Goal: Task Accomplishment & Management: Use online tool/utility

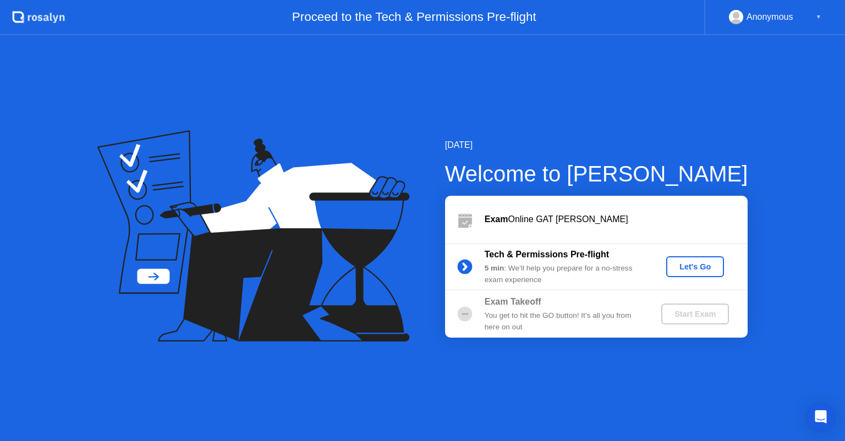
click at [676, 270] on div "Let's Go" at bounding box center [695, 266] width 49 height 9
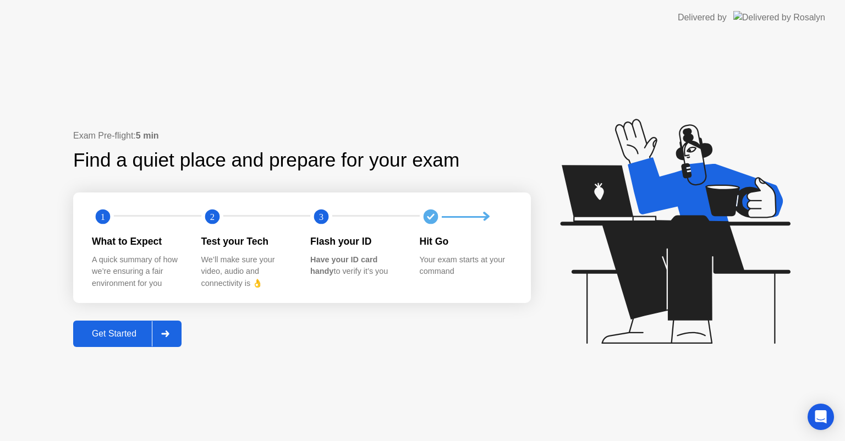
click at [167, 331] on icon at bounding box center [165, 334] width 8 height 7
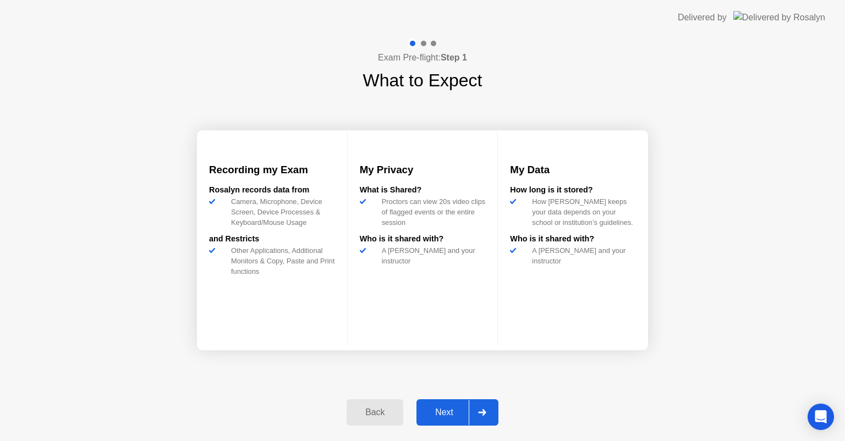
click at [449, 415] on div "Next" at bounding box center [444, 413] width 49 height 10
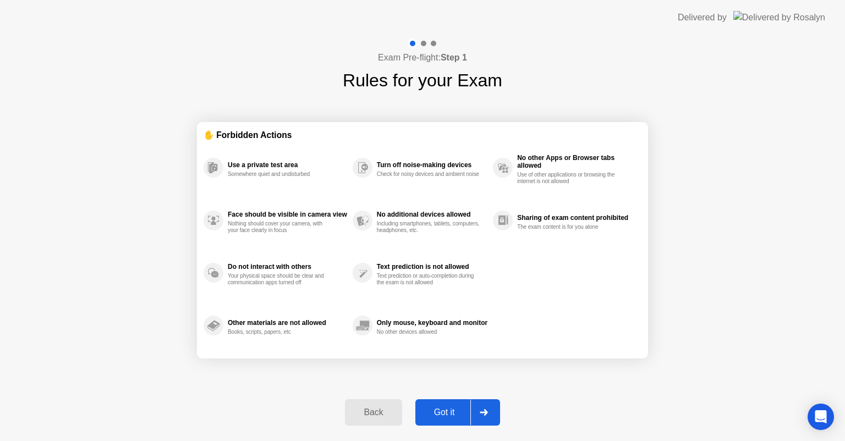
click at [462, 413] on div "Got it" at bounding box center [445, 413] width 52 height 10
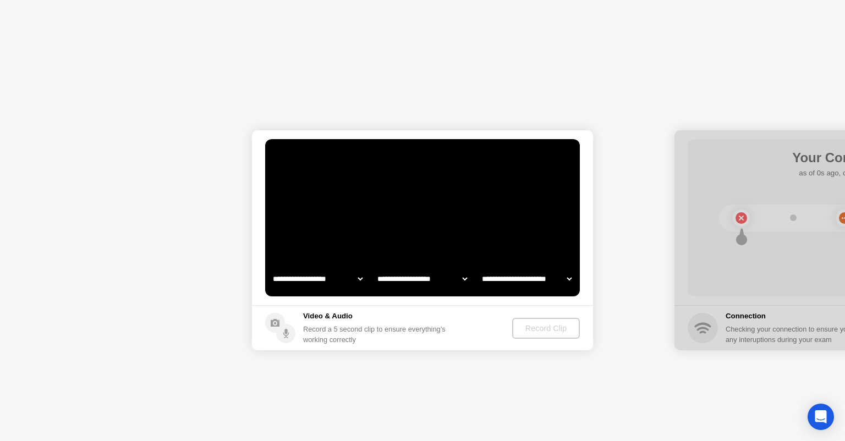
select select "**********"
select select "*******"
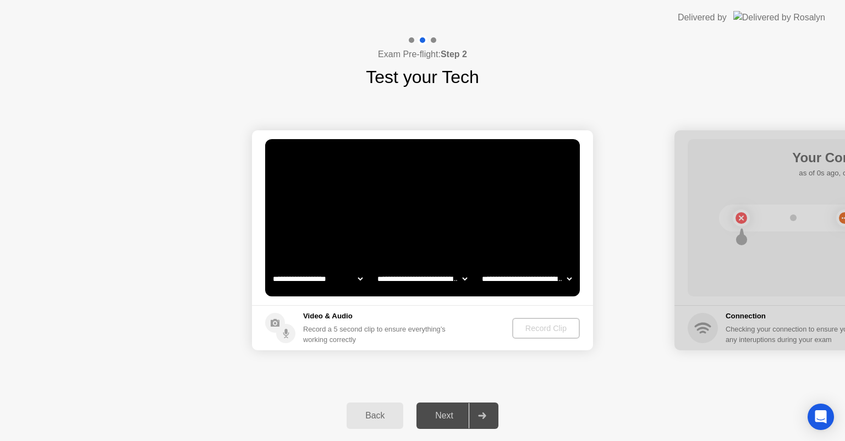
select select "**********"
click at [565, 332] on div "Record Clip" at bounding box center [546, 328] width 59 height 9
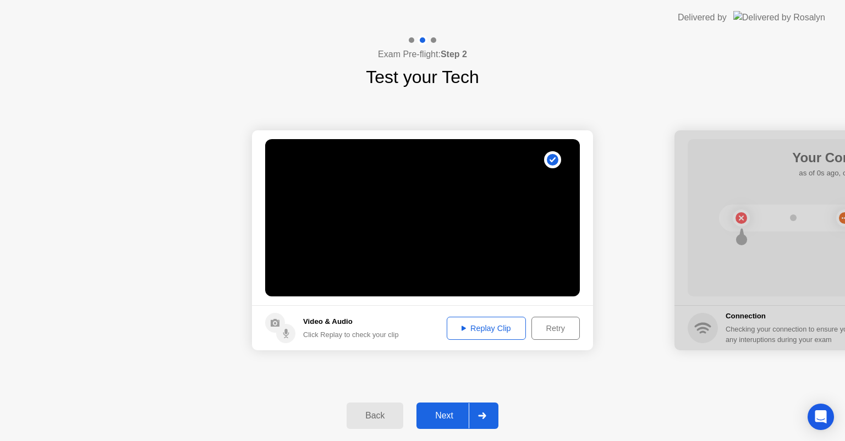
click at [460, 412] on div "Next" at bounding box center [444, 416] width 49 height 10
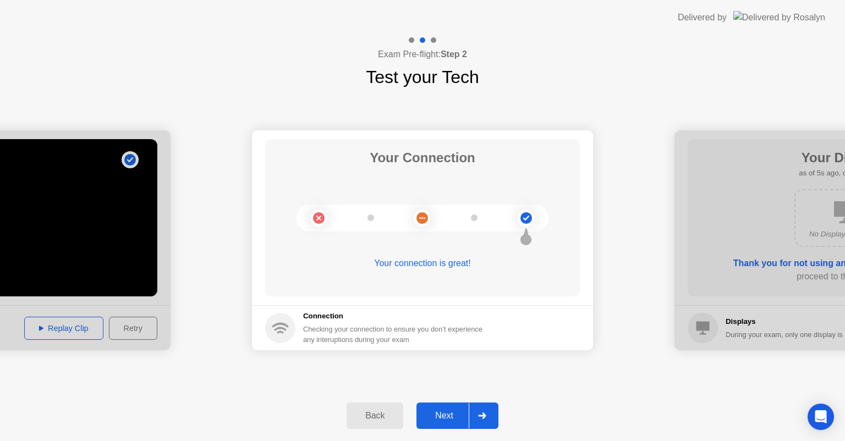
click at [475, 420] on div at bounding box center [482, 415] width 26 height 25
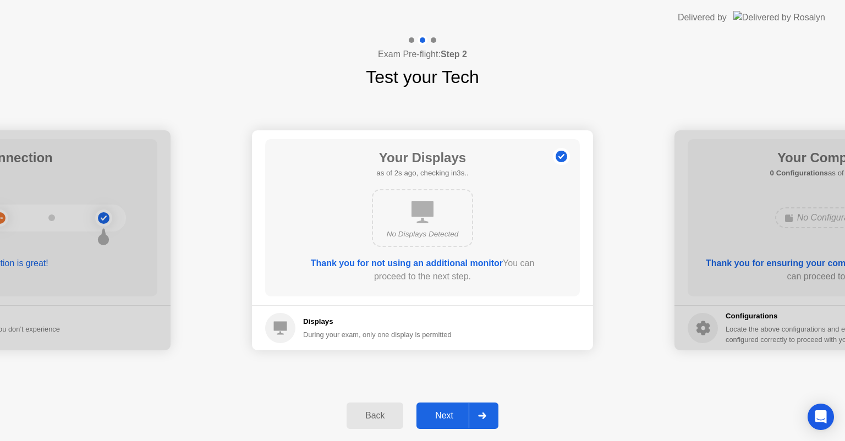
click at [475, 420] on div at bounding box center [482, 415] width 26 height 25
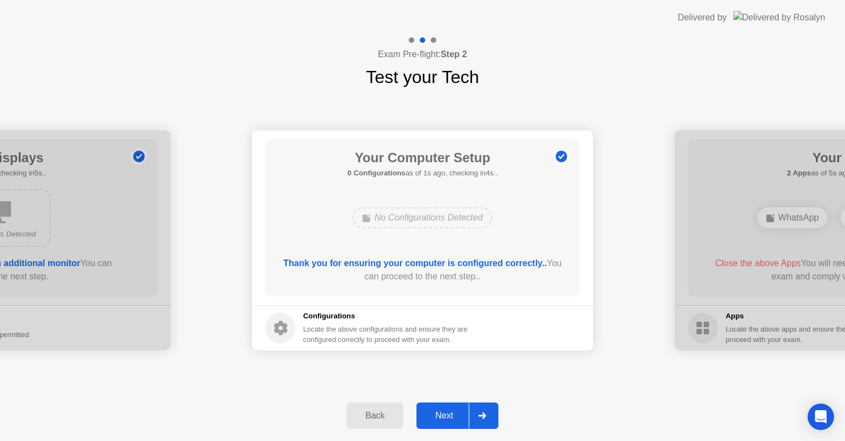
click at [475, 420] on div at bounding box center [482, 415] width 26 height 25
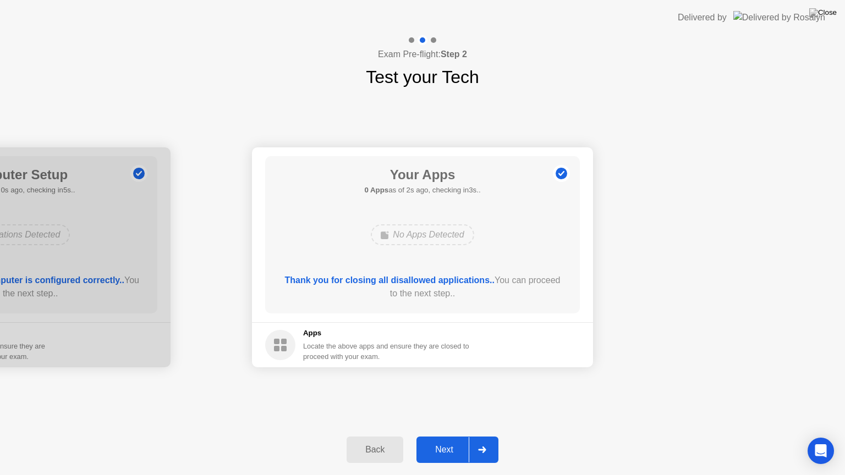
click at [464, 441] on button "Next" at bounding box center [458, 450] width 82 height 26
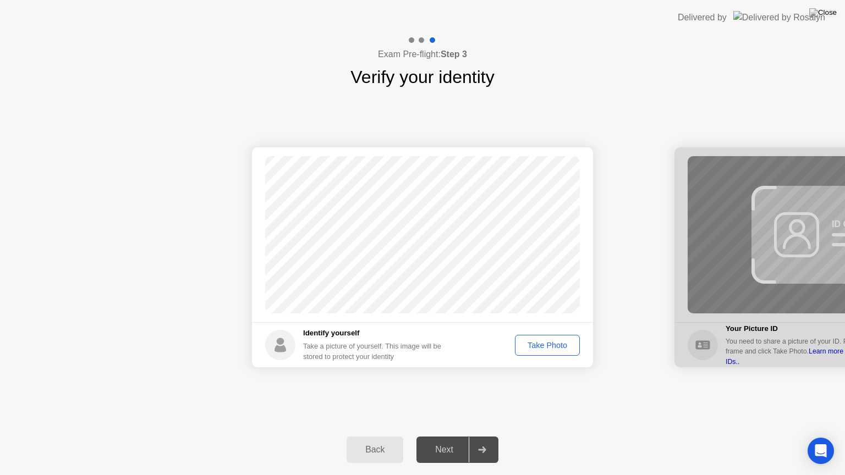
click at [560, 344] on div "Take Photo" at bounding box center [547, 345] width 57 height 9
click at [457, 441] on div "Next" at bounding box center [444, 450] width 49 height 10
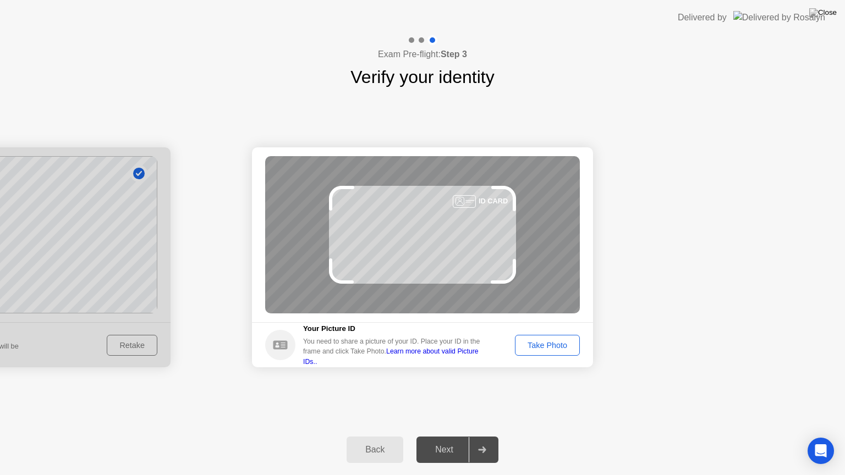
click at [555, 346] on div "Take Photo" at bounding box center [547, 345] width 57 height 9
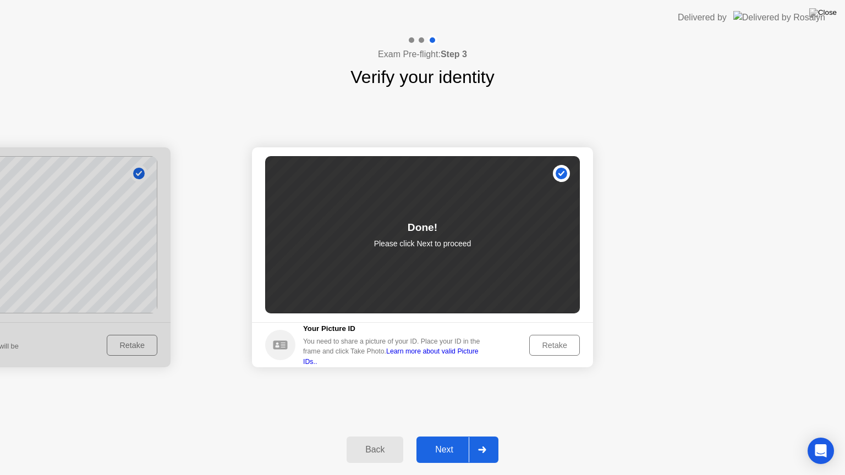
click at [451, 441] on div "Next" at bounding box center [444, 450] width 49 height 10
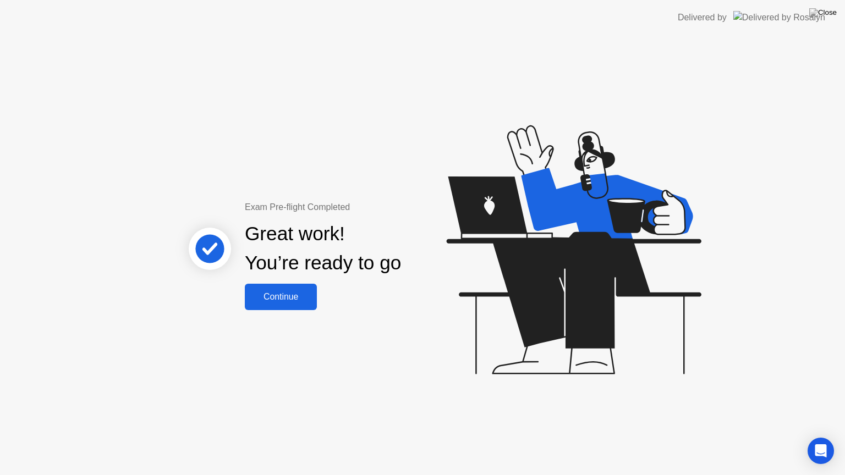
click at [297, 297] on div "Continue" at bounding box center [280, 297] width 65 height 10
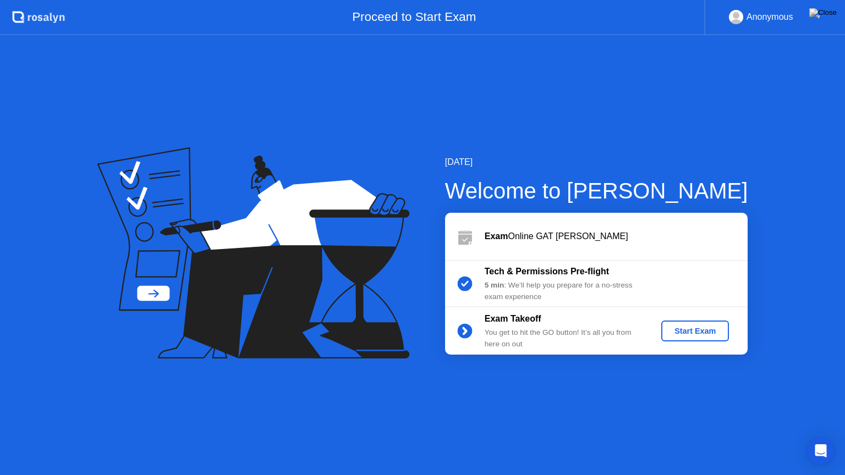
click at [666, 332] on div "Start Exam" at bounding box center [695, 331] width 59 height 9
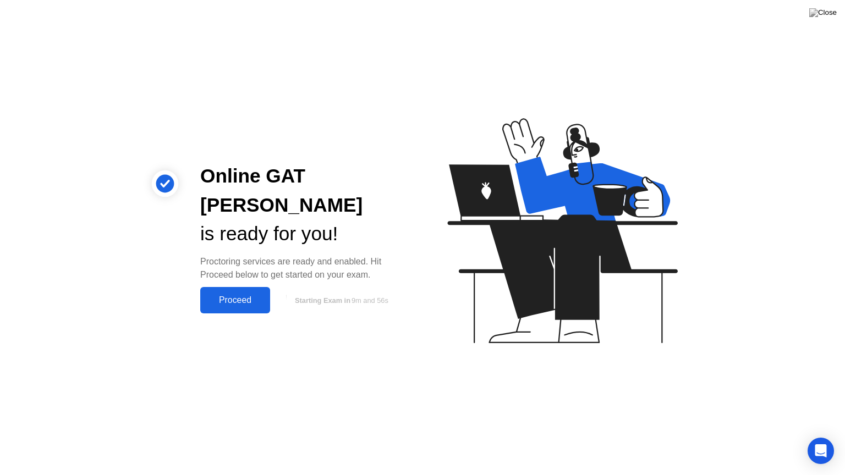
click at [253, 295] on div "Proceed" at bounding box center [235, 300] width 63 height 10
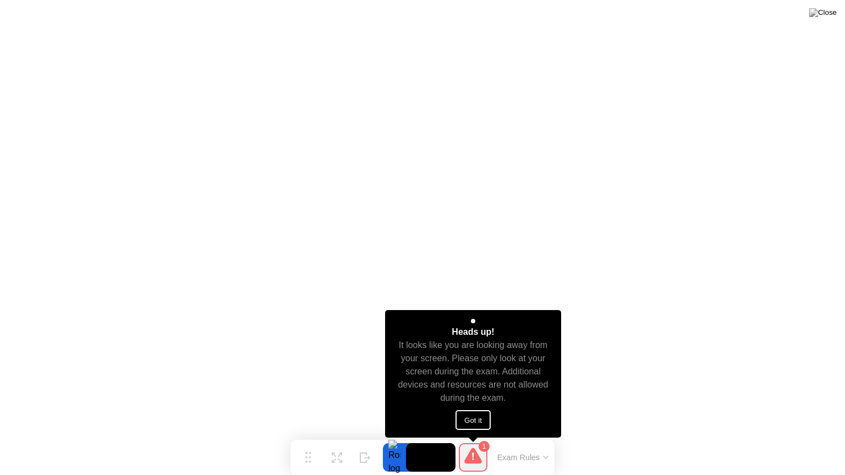
click at [485, 413] on button "Got it" at bounding box center [473, 420] width 35 height 20
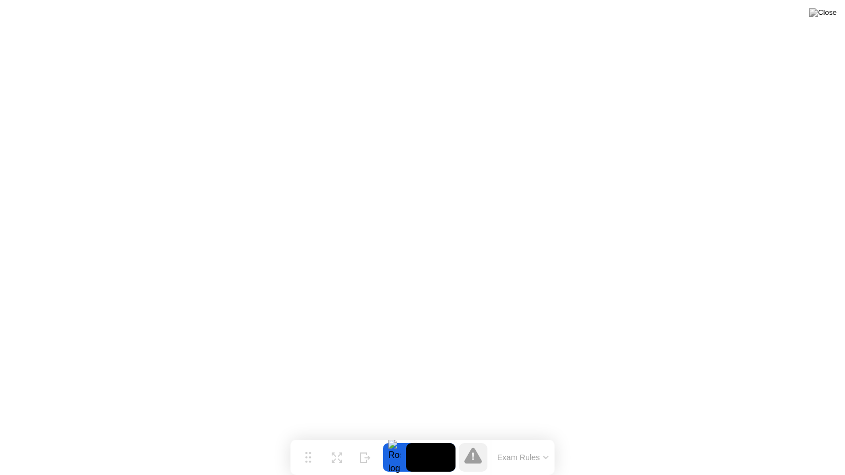
click at [525, 441] on button "Exam Rules" at bounding box center [523, 458] width 58 height 10
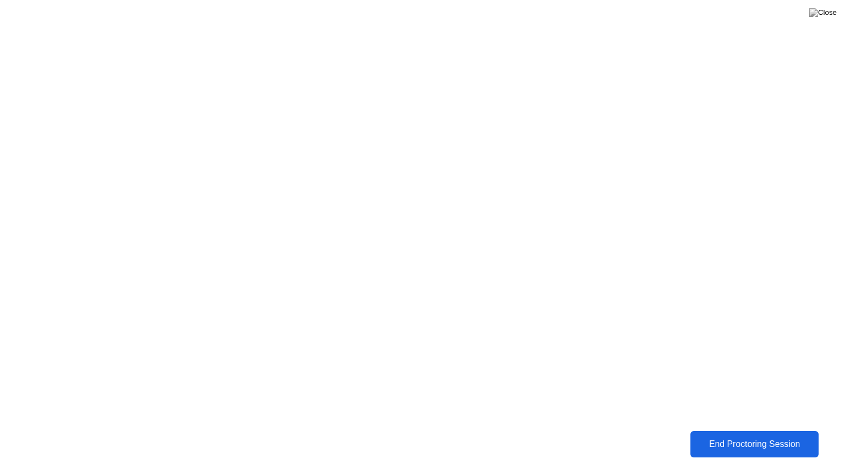
click at [730, 441] on div "End Proctoring Session" at bounding box center [755, 445] width 122 height 10
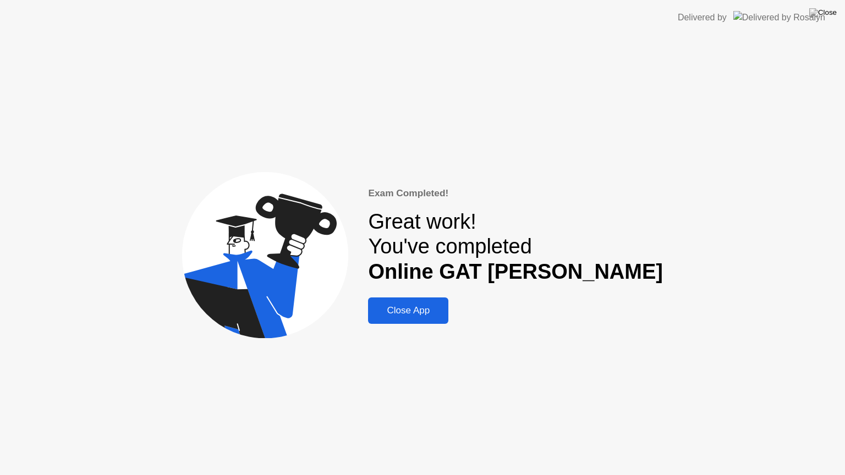
click at [434, 310] on div "Close App" at bounding box center [408, 310] width 74 height 11
